Goal: Answer question/provide support: Answer question/provide support

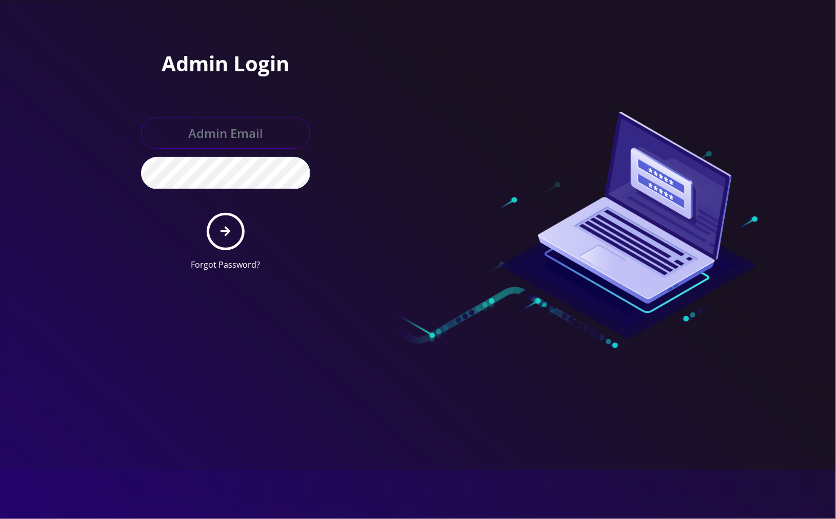
type input "[EMAIL_ADDRESS][DOMAIN_NAME]"
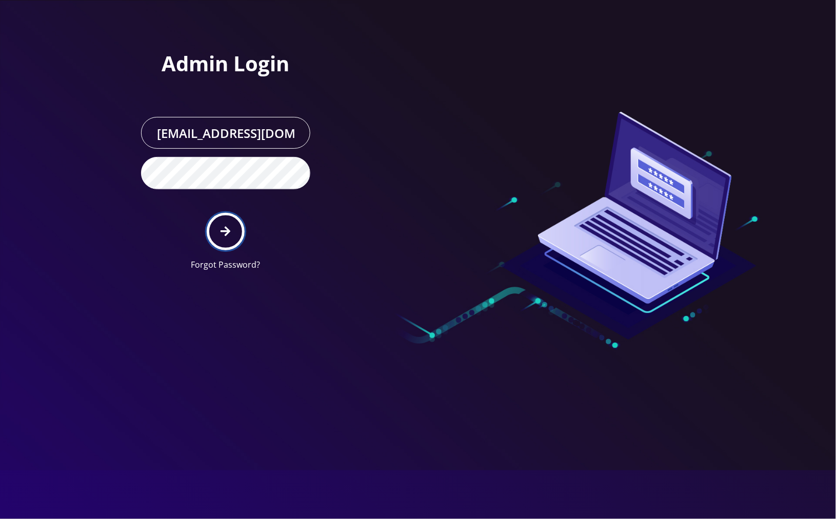
click at [228, 235] on icon "submit" at bounding box center [226, 231] width 10 height 11
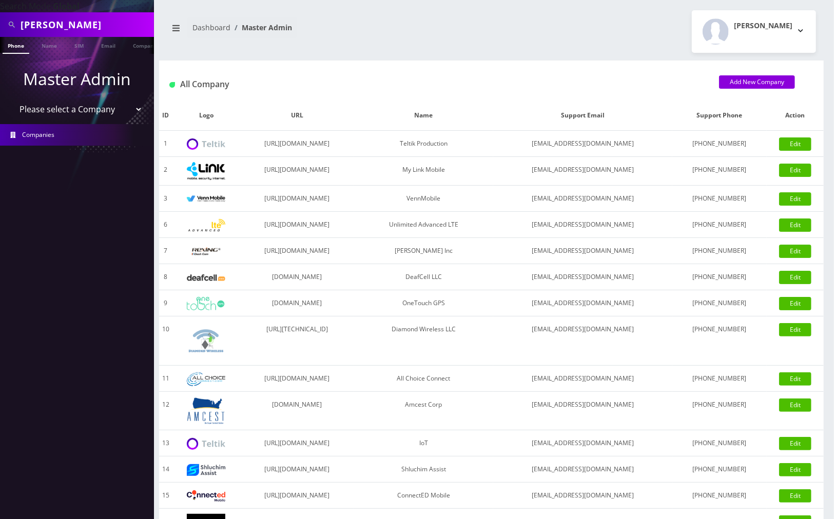
click at [90, 24] on input "[PERSON_NAME]" at bounding box center [86, 24] width 131 height 19
click at [91, 24] on input "[PERSON_NAME]" at bounding box center [86, 24] width 131 height 19
paste input "3292361133"
type input "3292361133"
click at [24, 43] on link "Phone" at bounding box center [16, 45] width 27 height 17
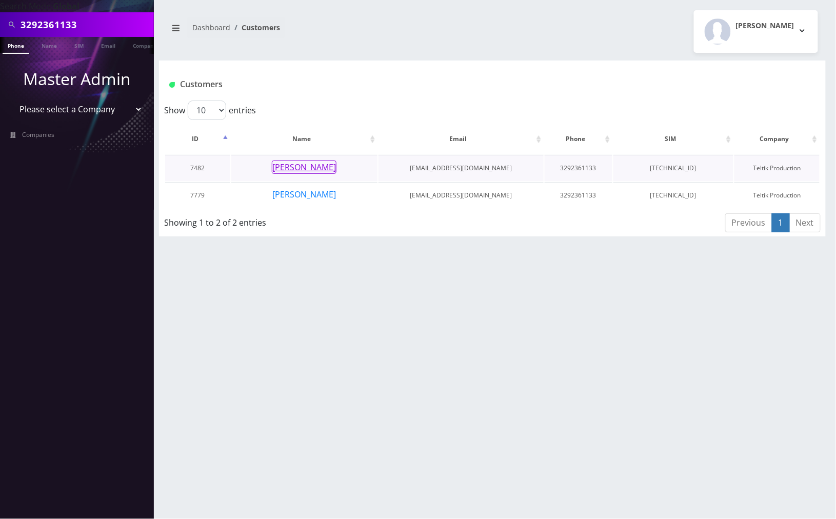
click at [301, 166] on button "[PERSON_NAME]" at bounding box center [304, 167] width 65 height 13
click at [308, 199] on button "[PERSON_NAME]" at bounding box center [304, 194] width 65 height 13
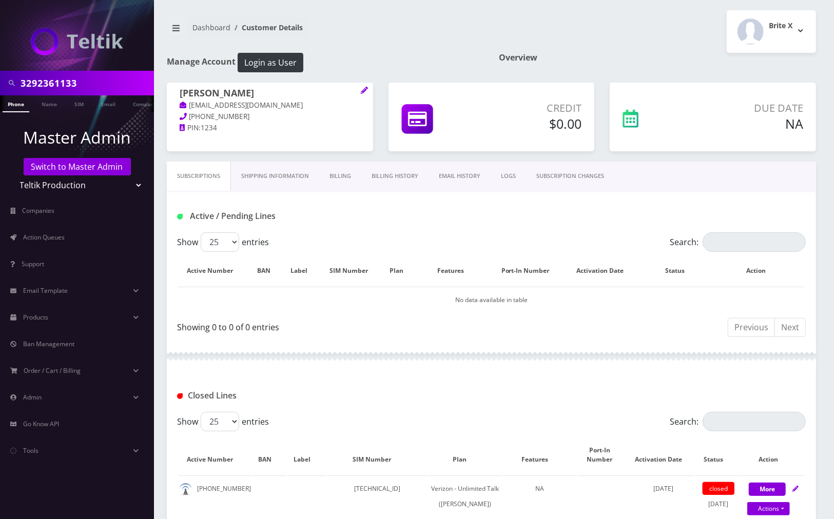
scroll to position [103, 0]
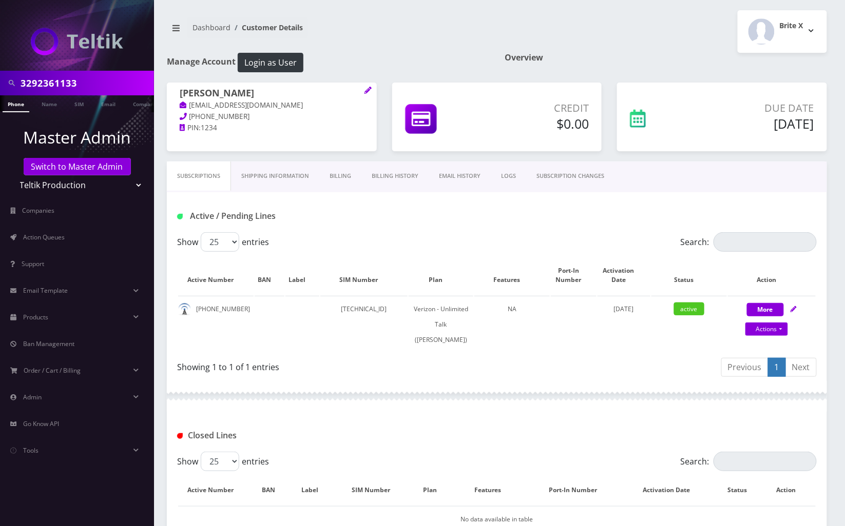
scroll to position [156, 0]
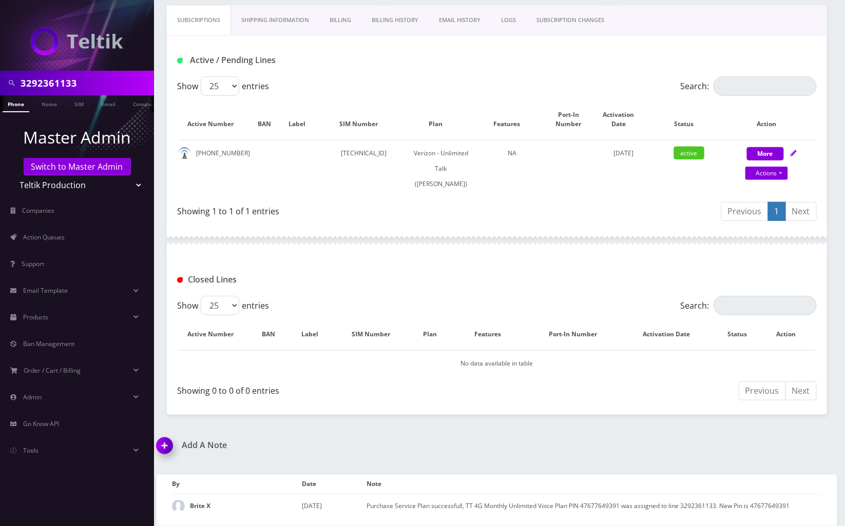
click at [165, 453] on img at bounding box center [166, 450] width 30 height 30
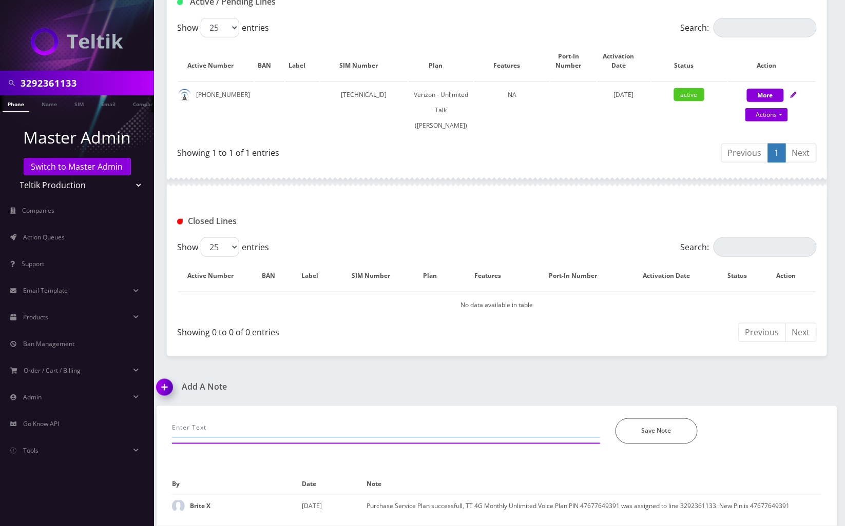
click at [272, 433] on input "text" at bounding box center [386, 428] width 428 height 19
drag, startPoint x: 544, startPoint y: 425, endPoint x: 585, endPoint y: 434, distance: 41.6
click at [547, 427] on input "call-cancellation request, informed about the no refund policy and also about t…" at bounding box center [386, 428] width 428 height 19
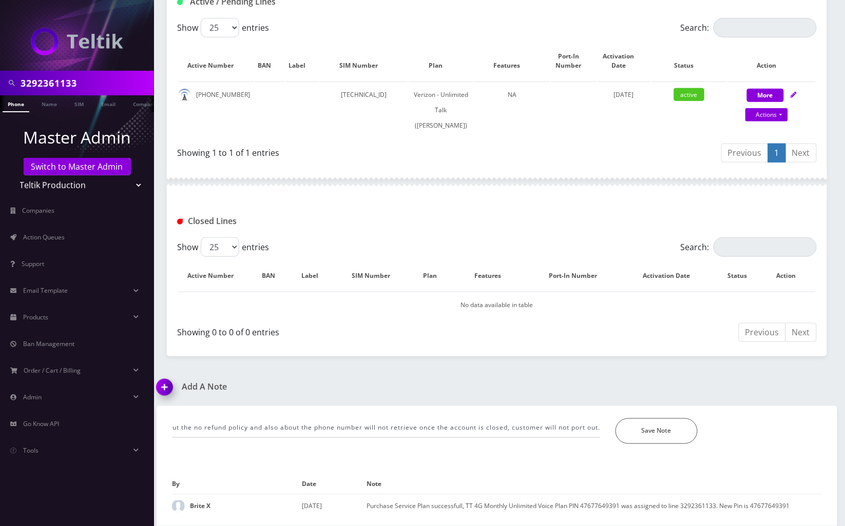
scroll to position [0, 0]
click at [586, 426] on input "call-cancellation request, informed about the no refund policy and also about t…" at bounding box center [386, 428] width 428 height 19
type input "call-cancellation request, informed about the no refund policy and also about t…"
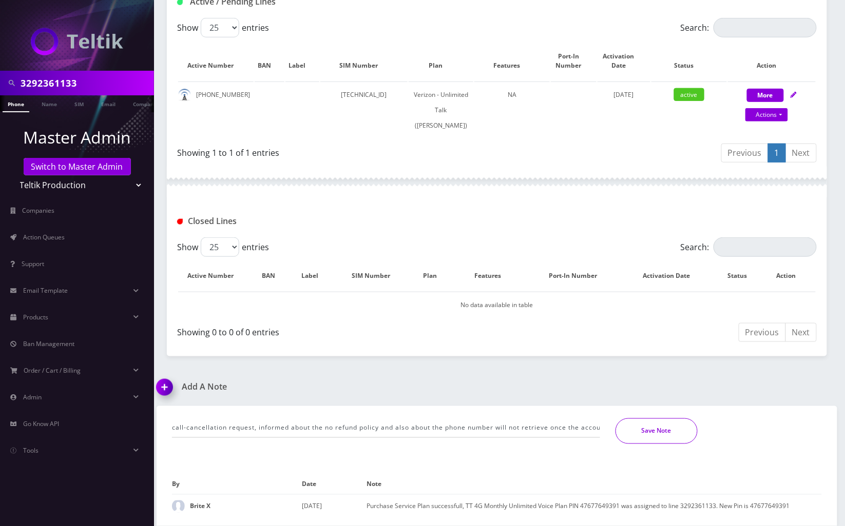
click at [651, 435] on button "Save Note" at bounding box center [656, 432] width 82 height 26
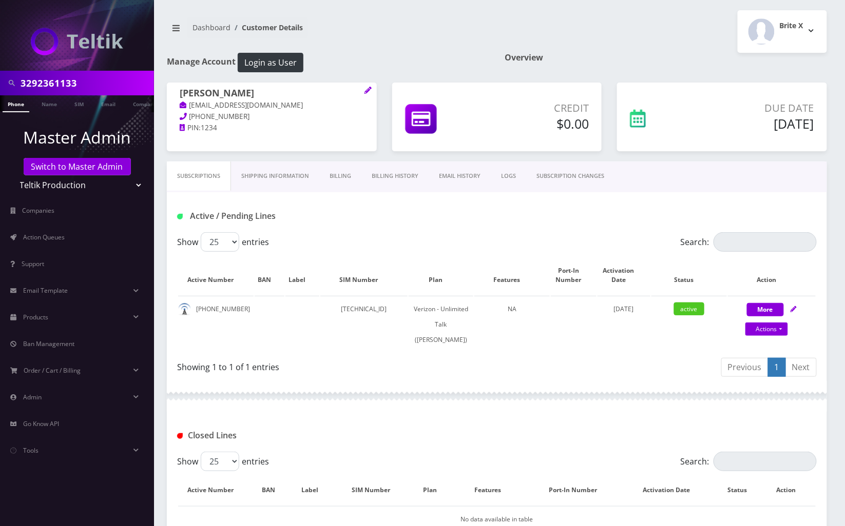
scroll to position [192, 0]
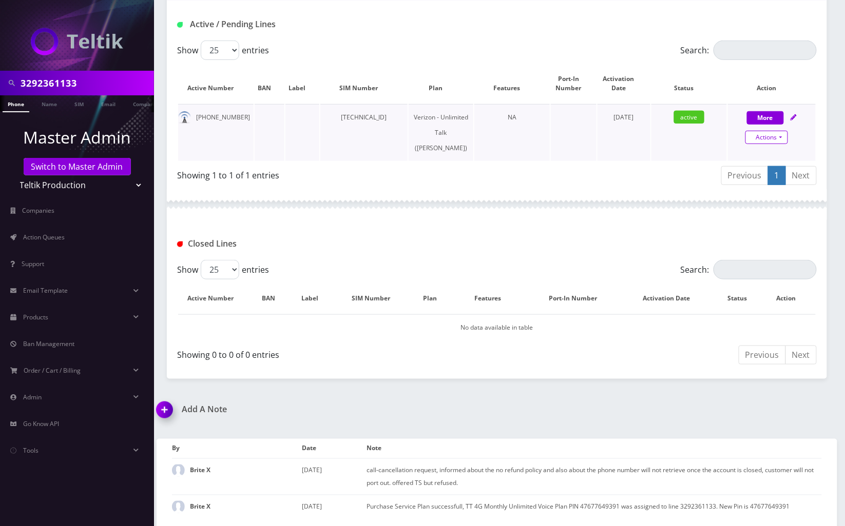
click at [781, 140] on link "Actions" at bounding box center [766, 137] width 43 height 13
select select "459"
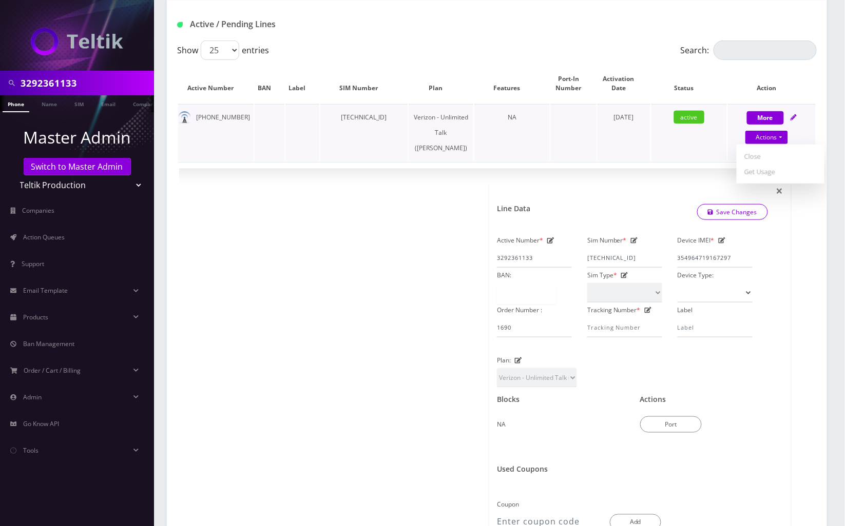
click at [644, 148] on td "June 23, 2025" at bounding box center [623, 132] width 53 height 57
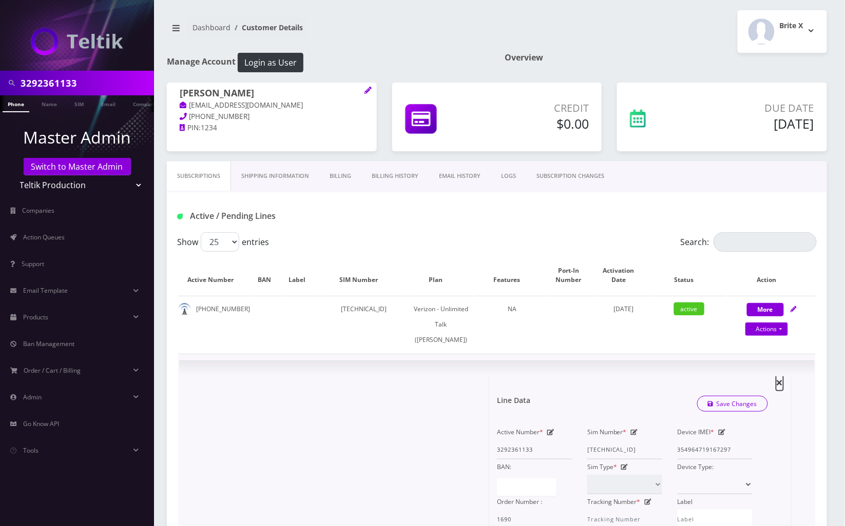
click at [782, 384] on span "×" at bounding box center [779, 382] width 7 height 17
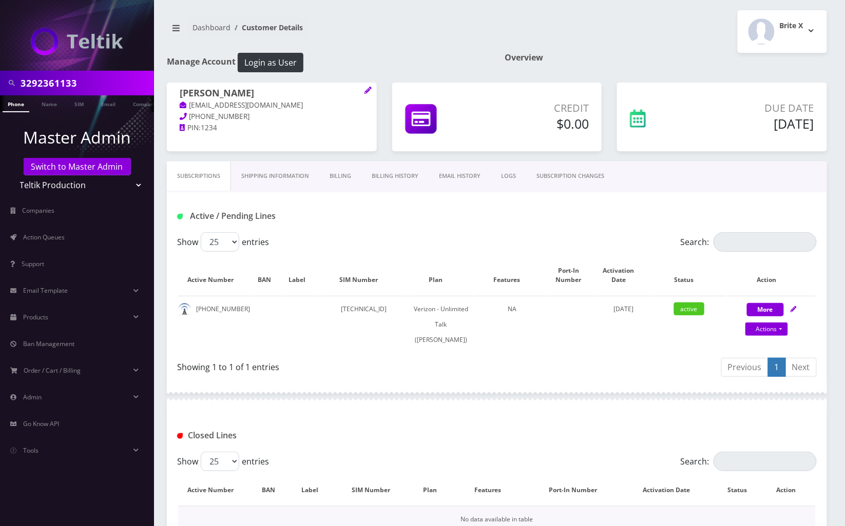
scroll to position [192, 0]
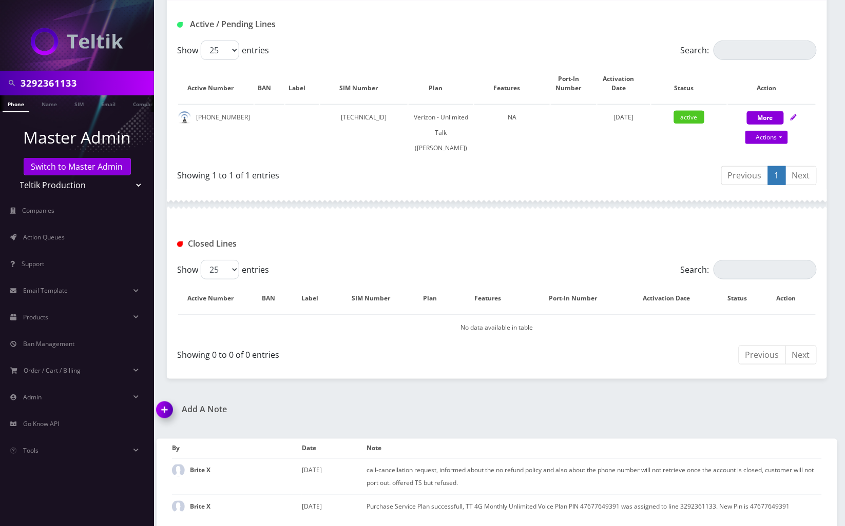
drag, startPoint x: 165, startPoint y: 414, endPoint x: 177, endPoint y: 415, distance: 11.3
click at [165, 414] on img at bounding box center [166, 414] width 30 height 30
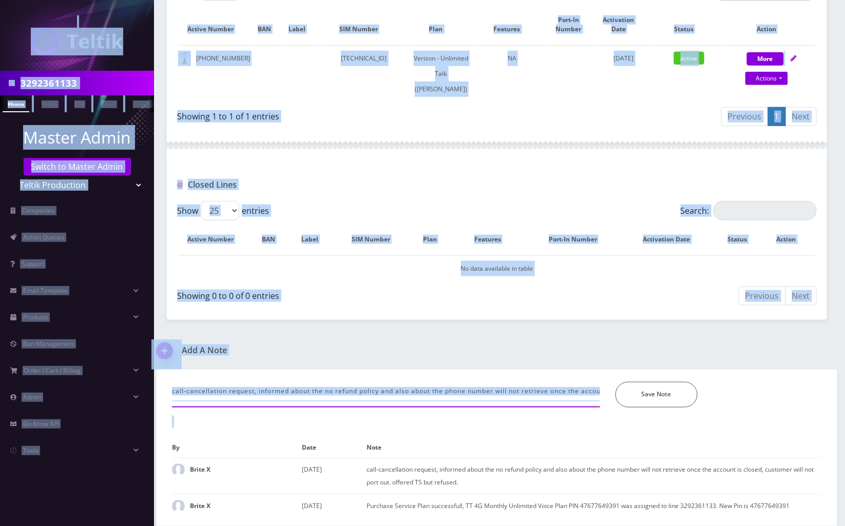
click at [493, 400] on input "call-cancellation request, informed about the no refund policy and also about t…" at bounding box center [386, 391] width 428 height 19
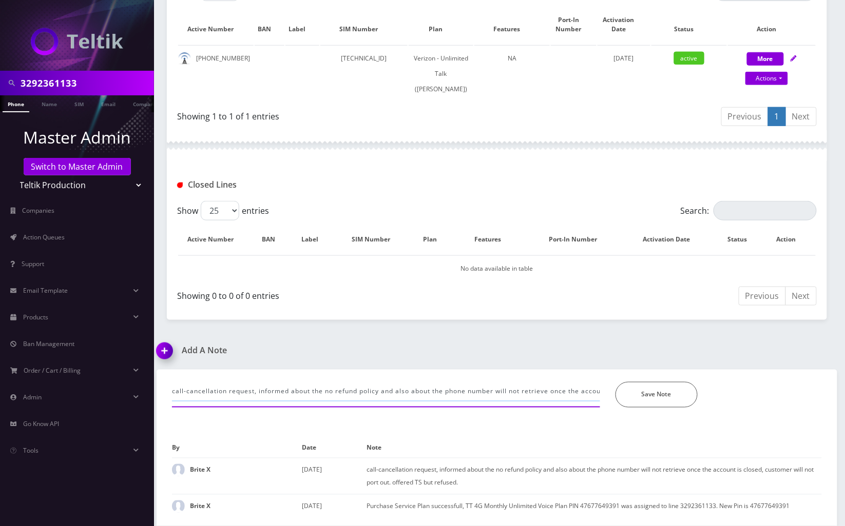
click at [525, 394] on input "call-cancellation request, informed about the no refund policy and also about t…" at bounding box center [386, 391] width 428 height 19
click at [549, 389] on input "advised to call ani choma since customer would like to cancel the service, prov…" at bounding box center [386, 391] width 428 height 19
type input "advised to call ani choma since customer would like to cancel the service, prov…"
click at [635, 392] on button "Save Note" at bounding box center [656, 395] width 82 height 26
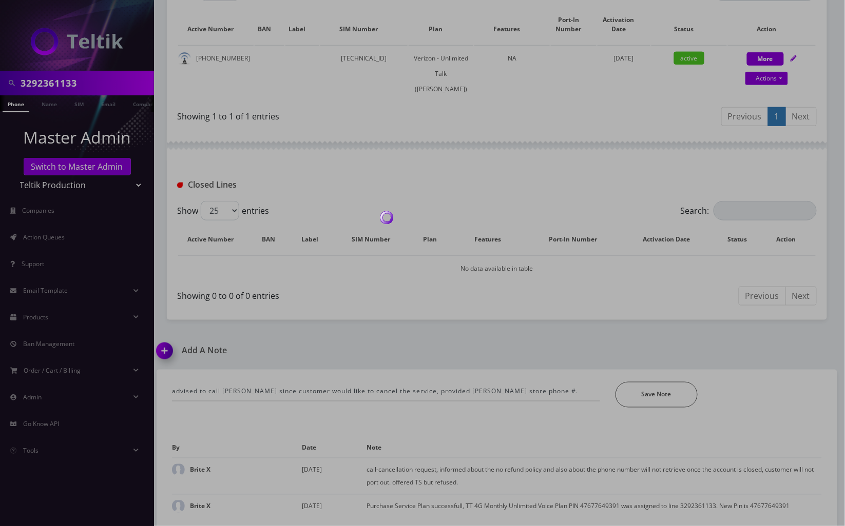
scroll to position [216, 0]
